Goal: Information Seeking & Learning: Learn about a topic

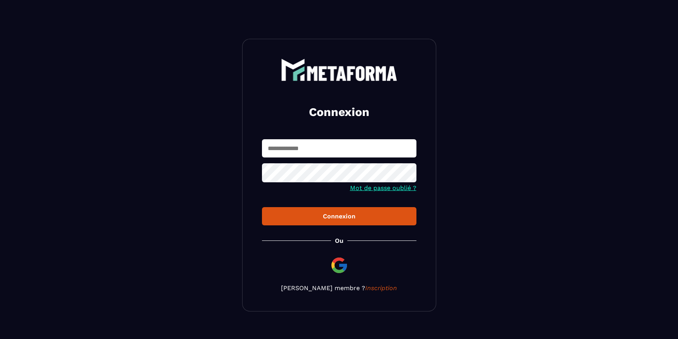
click at [347, 149] on input "text" at bounding box center [339, 148] width 154 height 18
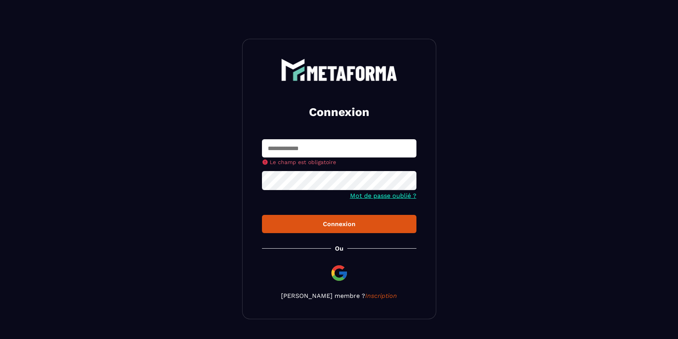
click at [311, 151] on input "text" at bounding box center [339, 148] width 154 height 18
type input "**********"
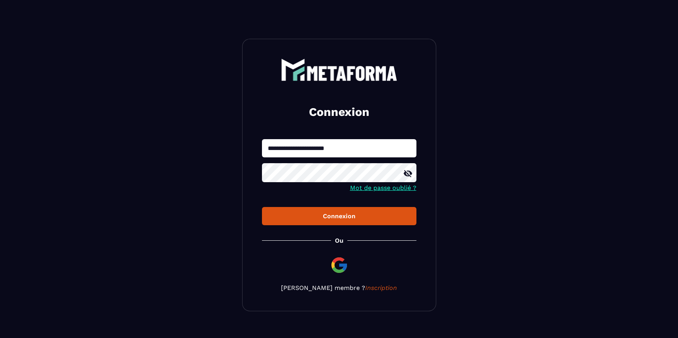
click at [407, 173] on icon at bounding box center [407, 173] width 9 height 9
click at [338, 216] on div "Connexion" at bounding box center [339, 216] width 142 height 7
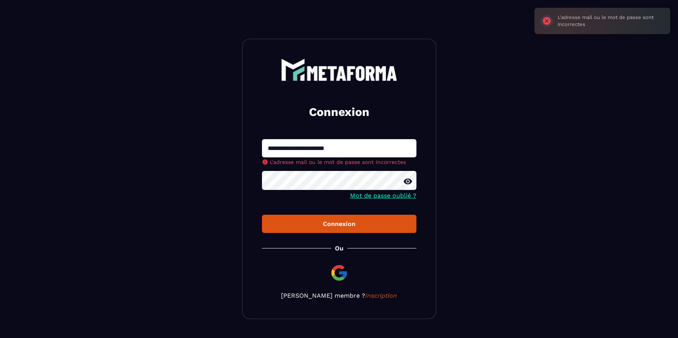
scroll to position [21, 0]
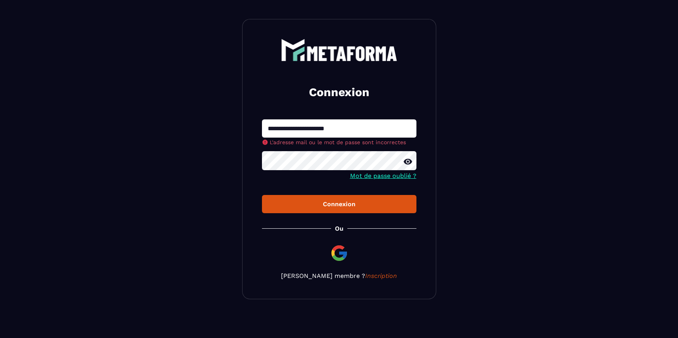
click at [390, 176] on link "Mot de passe oublié ?" at bounding box center [383, 175] width 66 height 7
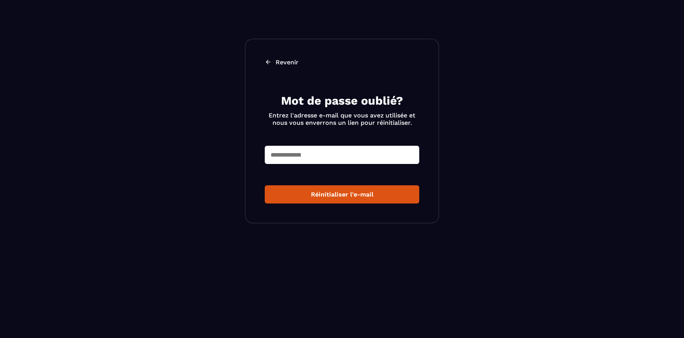
click at [338, 159] on input "text" at bounding box center [342, 155] width 154 height 18
type input "**********"
click at [353, 197] on div "Réinitialiser l'e-mail" at bounding box center [342, 194] width 142 height 7
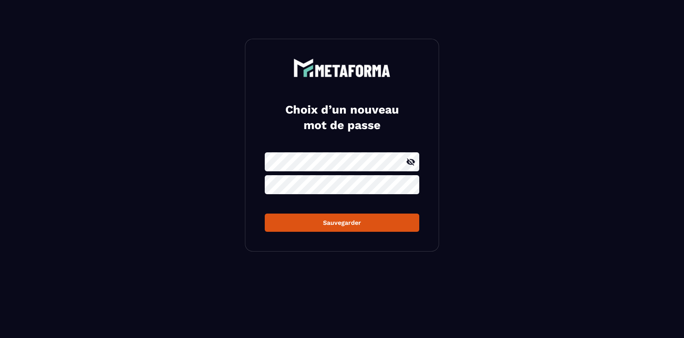
click at [412, 163] on icon at bounding box center [410, 162] width 9 height 9
click at [287, 215] on form "Sauvegarder" at bounding box center [342, 192] width 154 height 80
click at [408, 185] on icon at bounding box center [410, 185] width 9 height 7
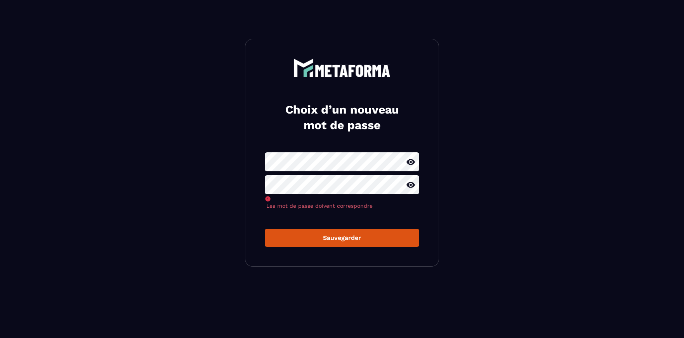
click at [351, 237] on div "Choix d’un nouveau mot de passe Les mot de passe doivent correspondre Sauvegard…" at bounding box center [342, 153] width 194 height 228
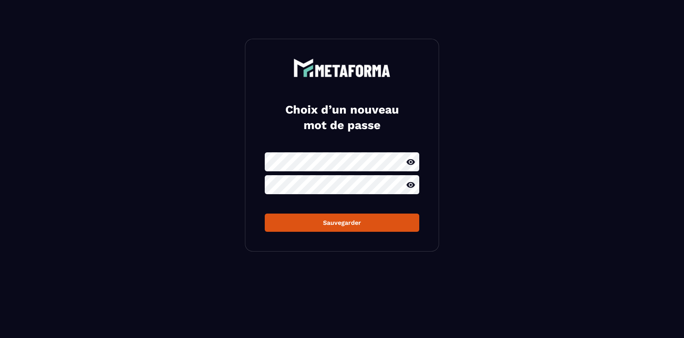
click at [348, 226] on div "Sauvegarder" at bounding box center [342, 222] width 142 height 7
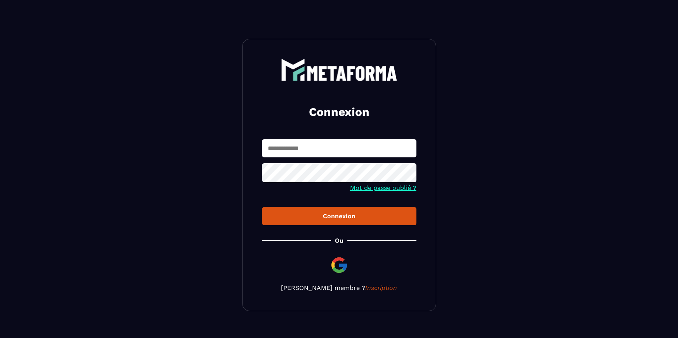
click at [329, 144] on input "text" at bounding box center [339, 148] width 154 height 18
click at [332, 148] on input "**********" at bounding box center [339, 148] width 154 height 18
type input "**********"
click at [406, 175] on icon at bounding box center [407, 173] width 9 height 9
click at [343, 218] on div "Connexion" at bounding box center [339, 216] width 142 height 7
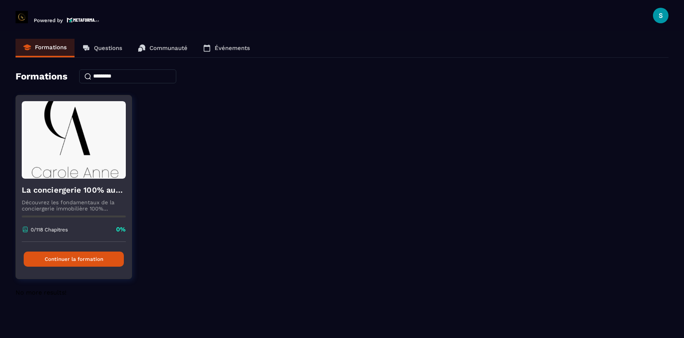
click at [95, 257] on button "Continuer la formation" at bounding box center [74, 259] width 100 height 15
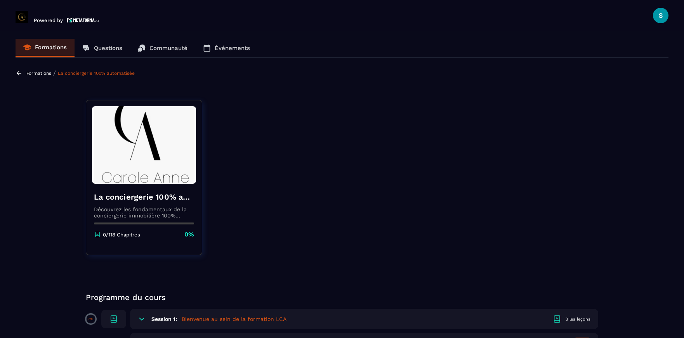
click at [246, 49] on p "Événements" at bounding box center [232, 48] width 35 height 7
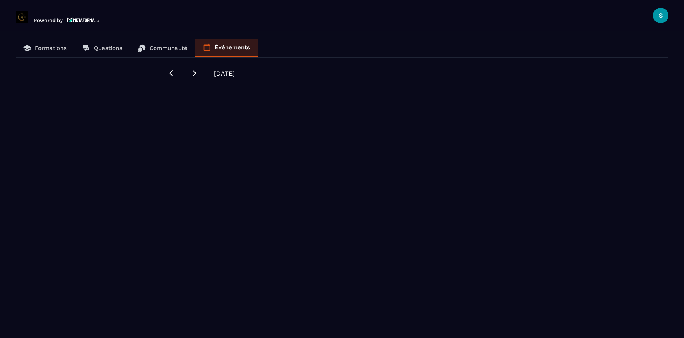
click at [172, 48] on p "Communauté" at bounding box center [168, 48] width 38 height 7
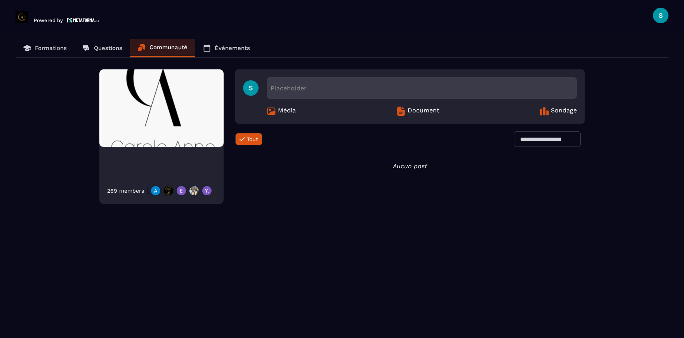
click at [113, 47] on p "Questions" at bounding box center [108, 48] width 28 height 7
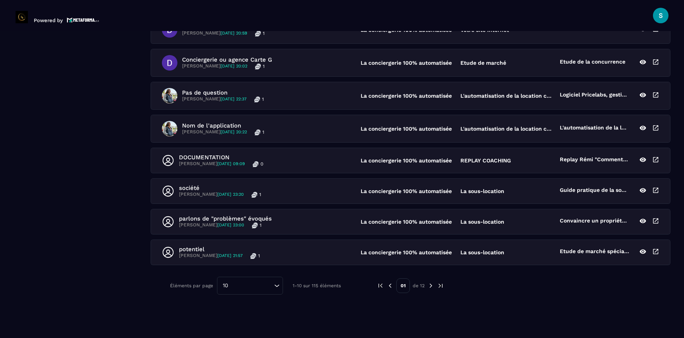
scroll to position [12, 0]
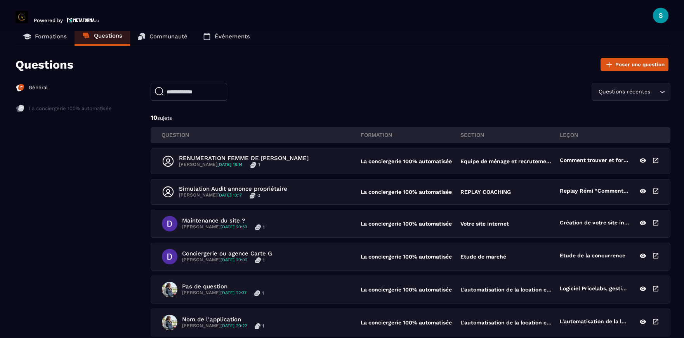
click at [49, 35] on p "Formations" at bounding box center [51, 36] width 32 height 7
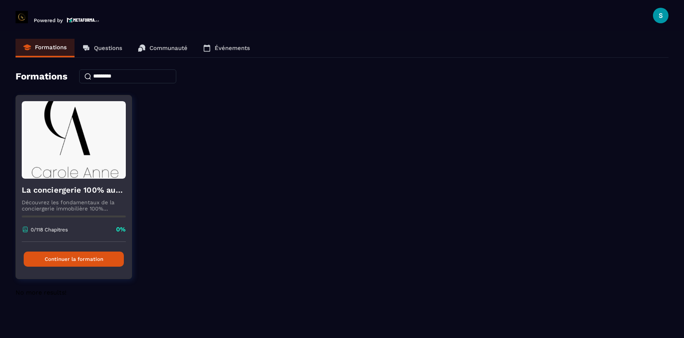
click at [107, 256] on button "Continuer la formation" at bounding box center [74, 259] width 100 height 15
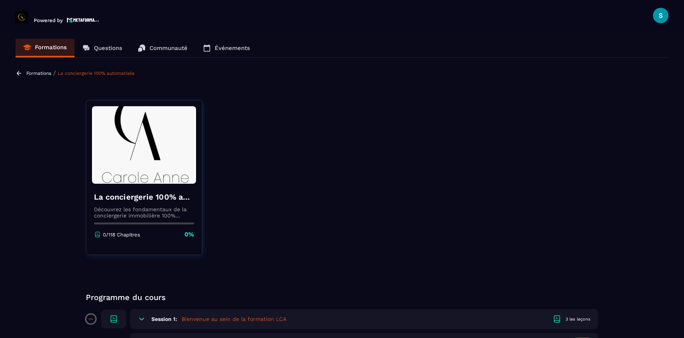
scroll to position [155, 0]
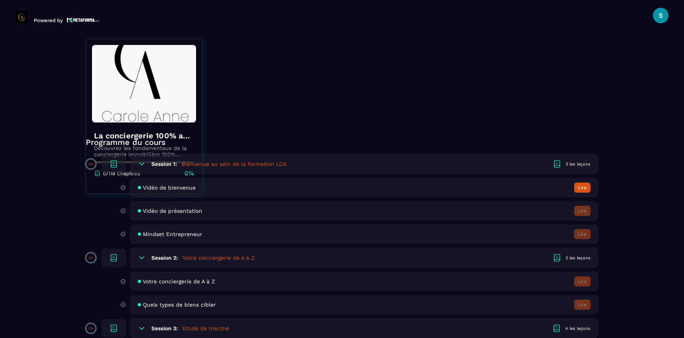
click at [179, 190] on span "Vidéo de bienvenue" at bounding box center [169, 188] width 53 height 6
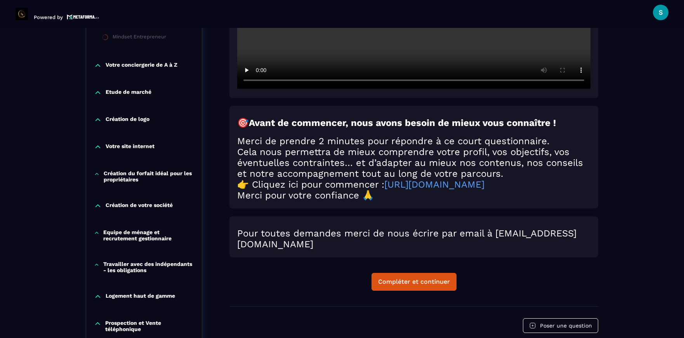
scroll to position [197, 0]
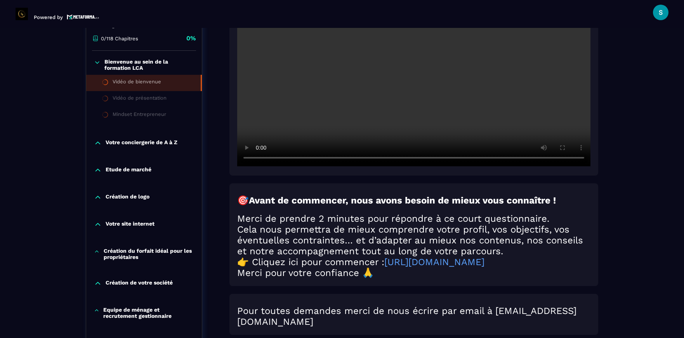
click at [150, 143] on p "Votre conciergerie de A à Z" at bounding box center [142, 143] width 72 height 8
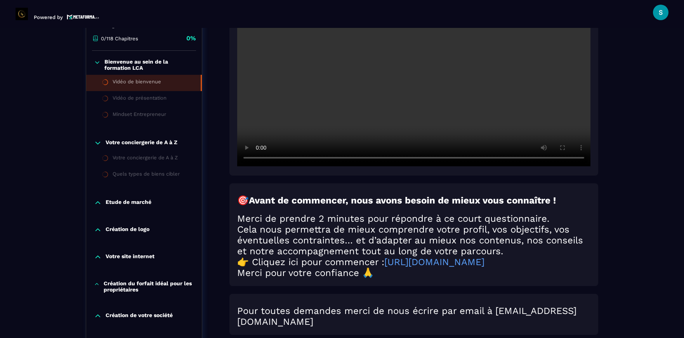
scroll to position [236, 0]
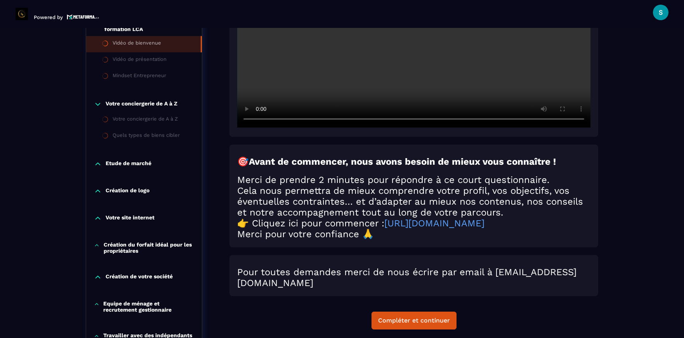
click at [146, 162] on p "Etude de marché" at bounding box center [129, 164] width 46 height 8
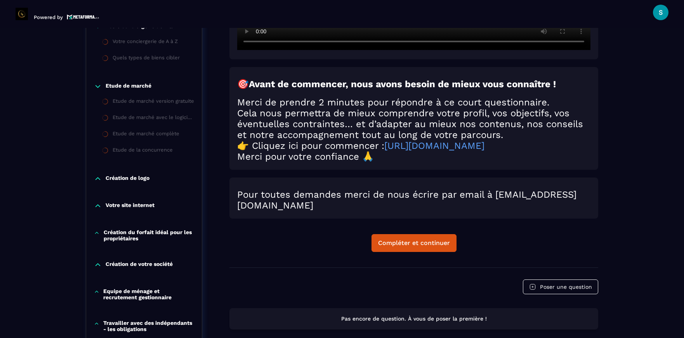
scroll to position [275, 0]
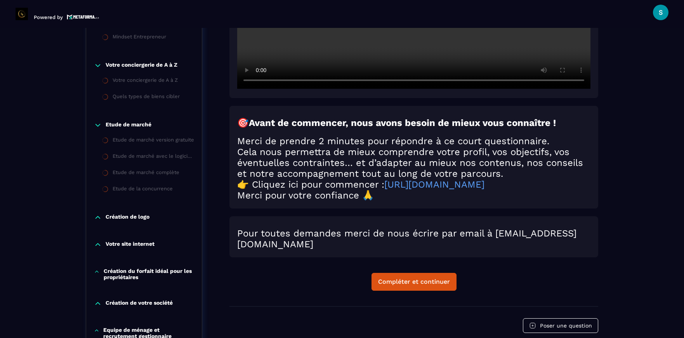
click at [142, 218] on p "Création de logo" at bounding box center [128, 218] width 44 height 8
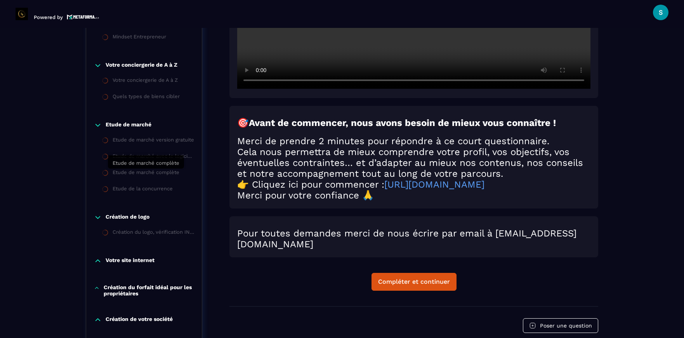
click at [163, 175] on div "Etude de marché complète" at bounding box center [146, 174] width 67 height 9
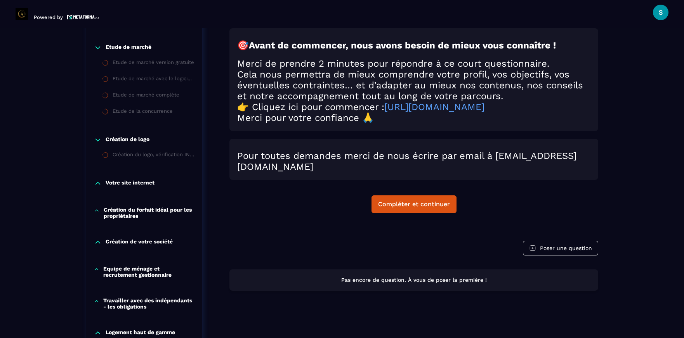
click at [141, 182] on p "Votre site internet" at bounding box center [130, 184] width 49 height 8
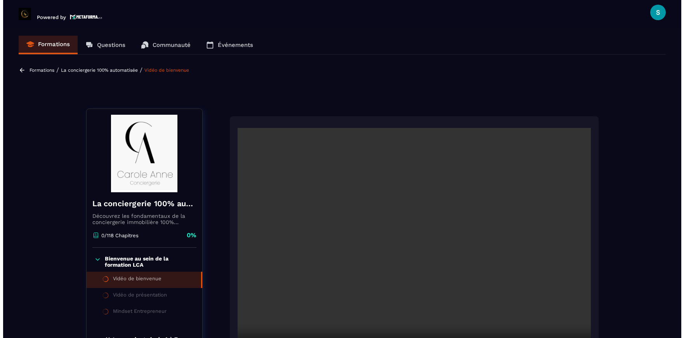
scroll to position [194, 0]
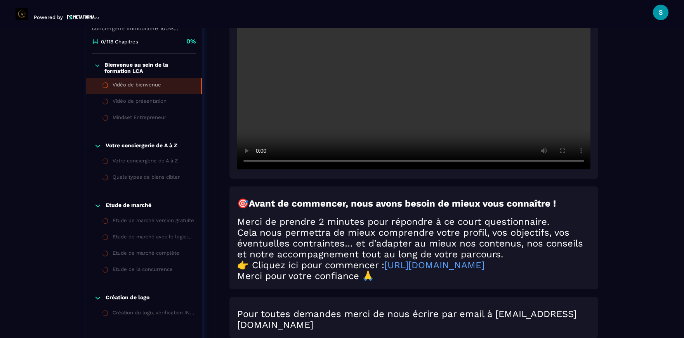
click at [153, 92] on li "Vidéo de bienvenue" at bounding box center [144, 86] width 116 height 16
click at [155, 88] on div "Vidéo de bienvenue" at bounding box center [137, 86] width 48 height 9
click at [158, 104] on div "Vidéo de présentation" at bounding box center [140, 102] width 54 height 9
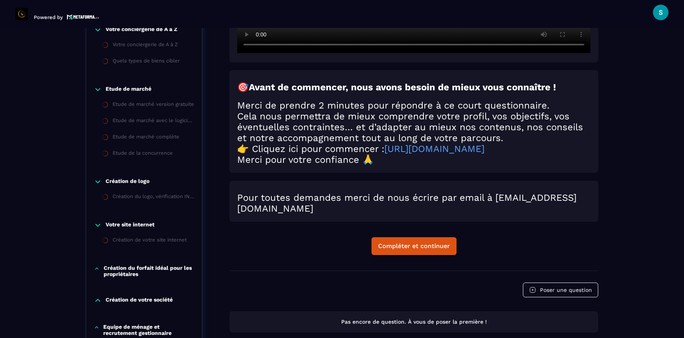
scroll to position [349, 0]
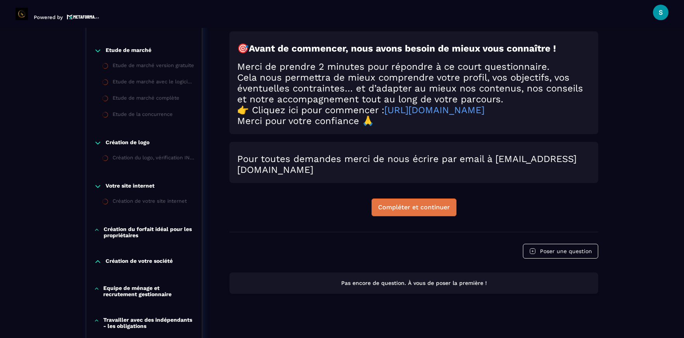
click at [423, 216] on button "Compléter et continuer" at bounding box center [413, 208] width 85 height 18
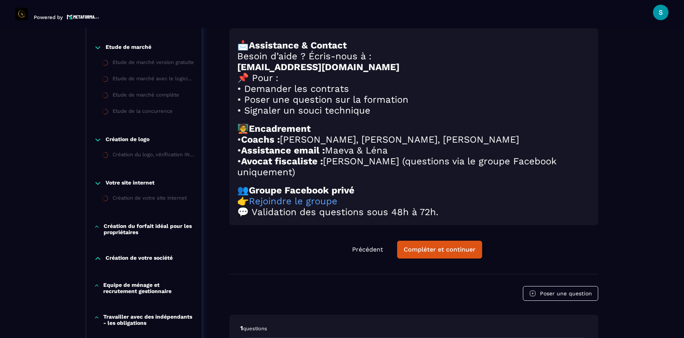
scroll to position [430, 0]
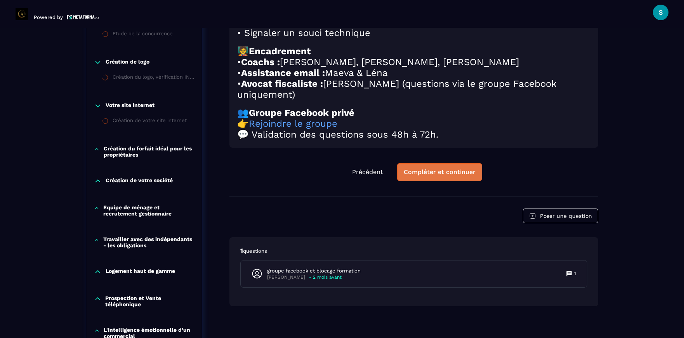
click at [424, 181] on button "Compléter et continuer" at bounding box center [439, 172] width 85 height 18
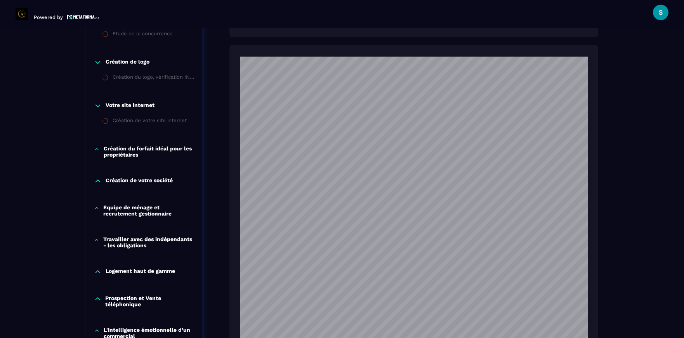
scroll to position [585, 0]
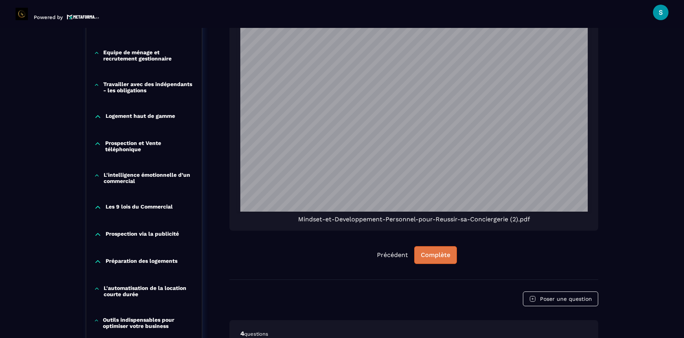
click at [446, 258] on div "Complète" at bounding box center [435, 255] width 29 height 8
click at [439, 256] on div "Continuer" at bounding box center [435, 255] width 30 height 8
click at [435, 257] on div "Continuer" at bounding box center [435, 255] width 30 height 8
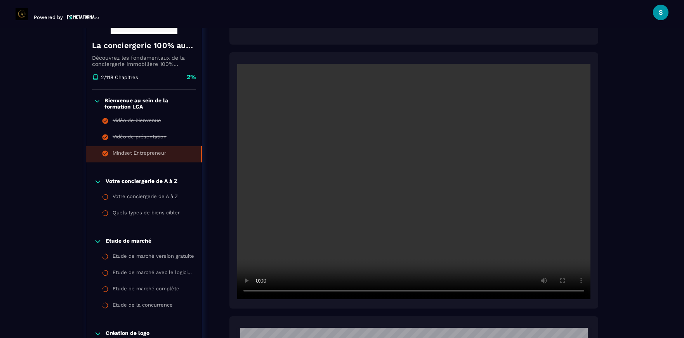
scroll to position [236, 0]
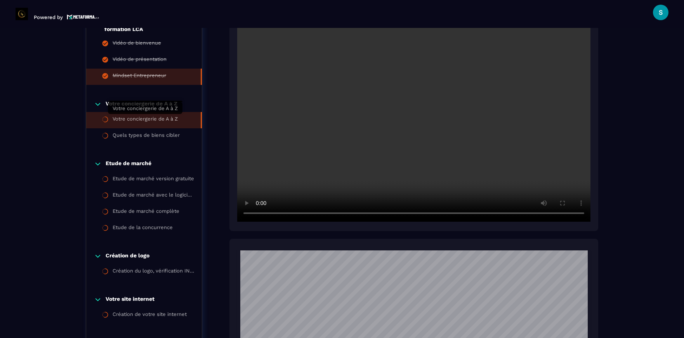
click at [156, 119] on div "Votre conciergerie de A à Z" at bounding box center [145, 120] width 65 height 9
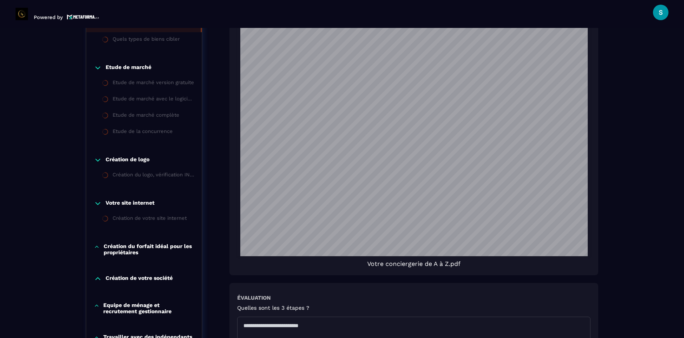
scroll to position [671, 0]
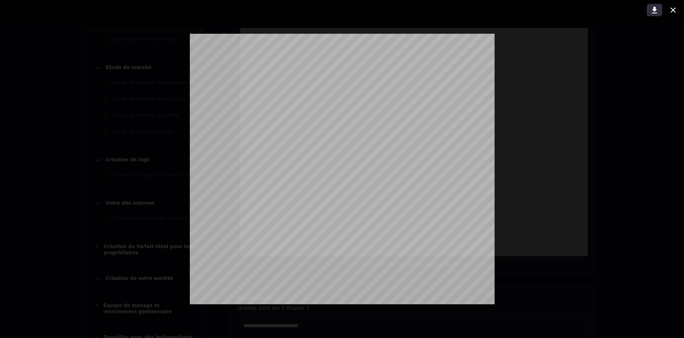
click at [656, 11] on icon at bounding box center [653, 9] width 9 height 9
